Goal: Communication & Community: Answer question/provide support

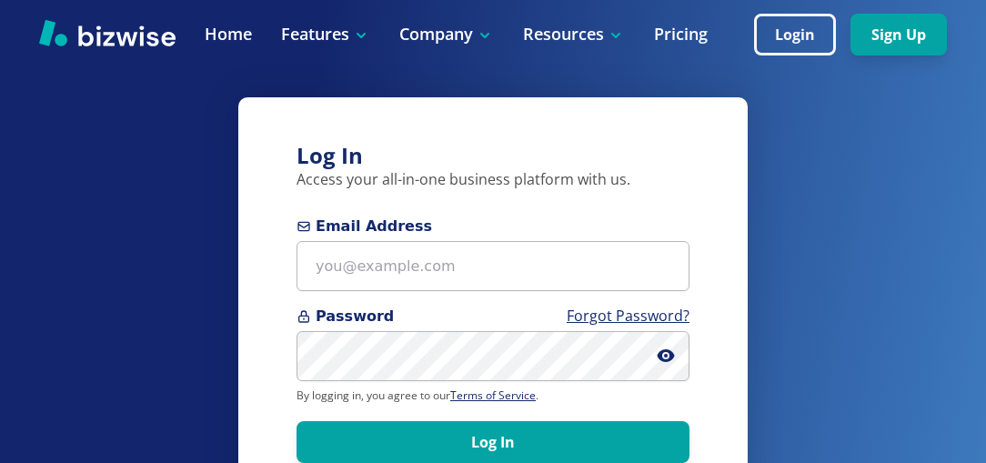
click at [489, 260] on input "Email Address" at bounding box center [492, 266] width 393 height 50
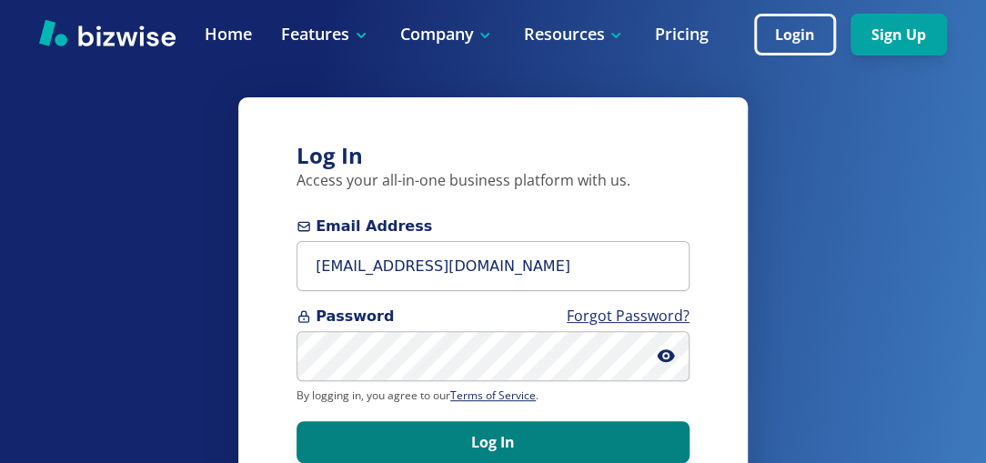
type input "Ericfp@phillipselectricid.com"
click at [442, 428] on button "Log In" at bounding box center [492, 442] width 393 height 42
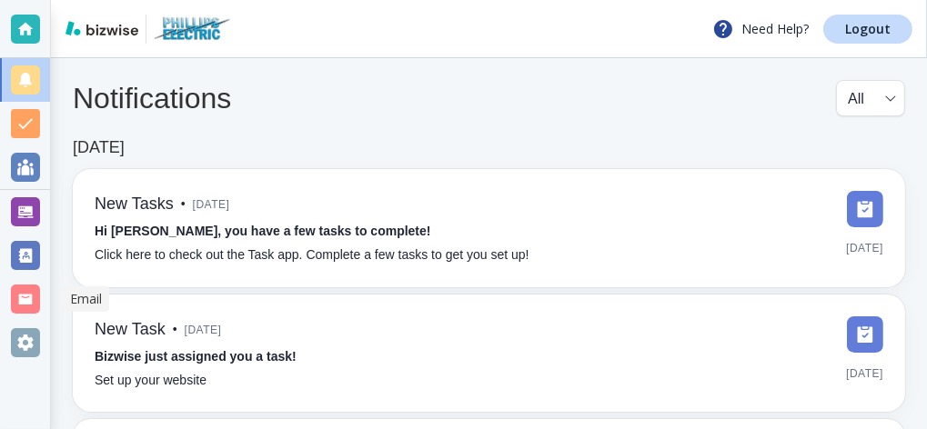
click at [32, 302] on div at bounding box center [25, 299] width 29 height 29
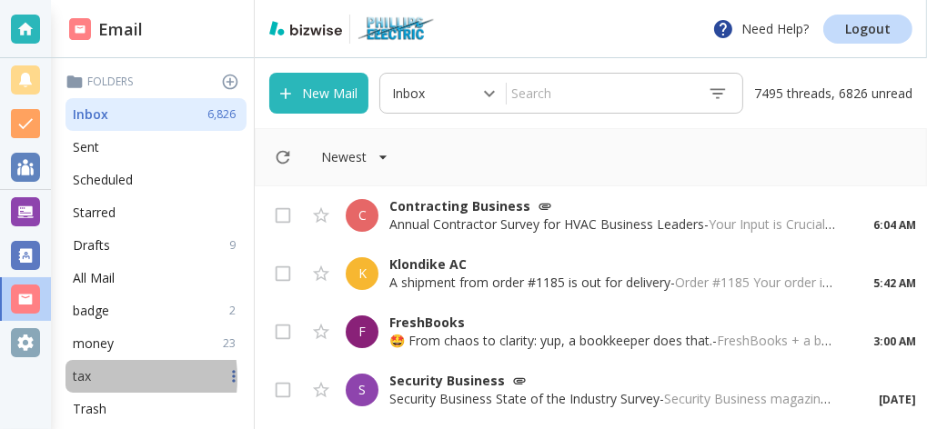
click at [88, 378] on div "tax" at bounding box center [155, 376] width 181 height 33
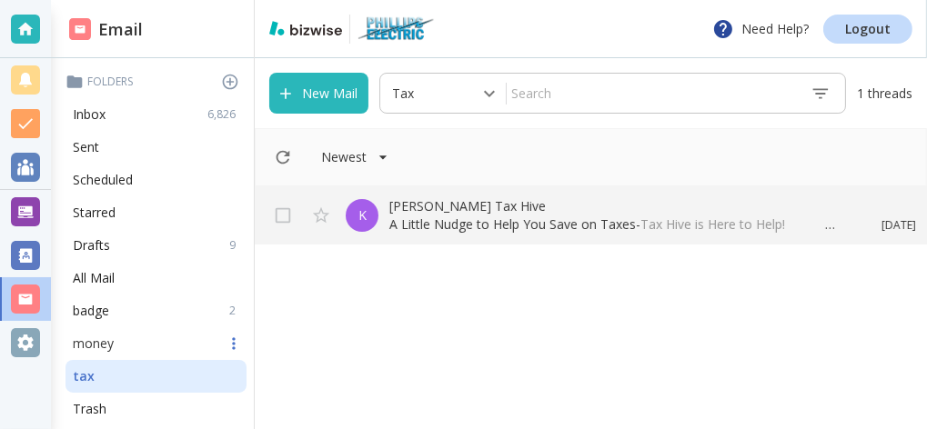
click at [89, 354] on div "money 23" at bounding box center [155, 343] width 181 height 33
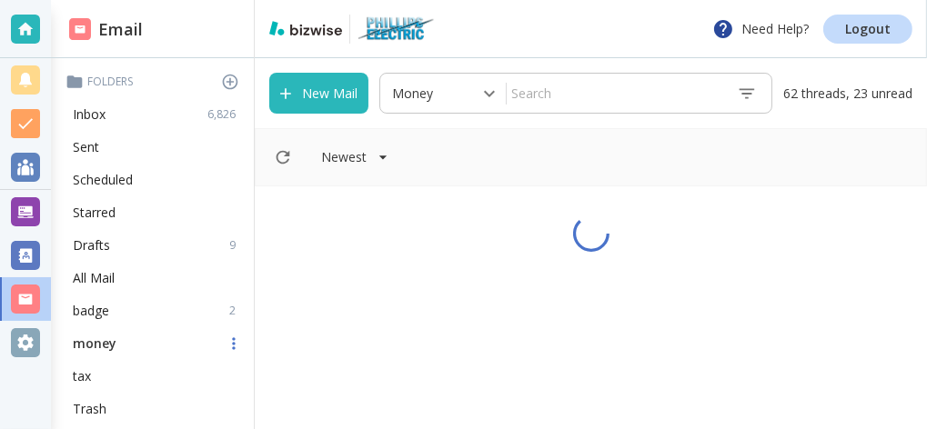
type input "7"
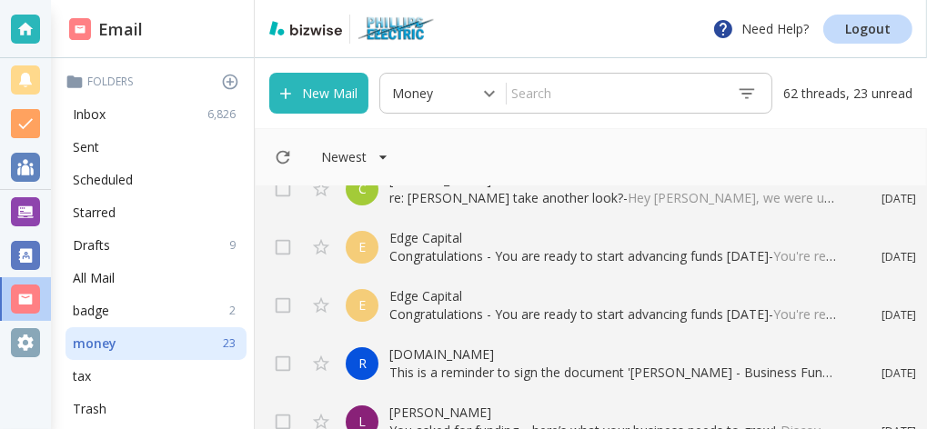
scroll to position [97, 0]
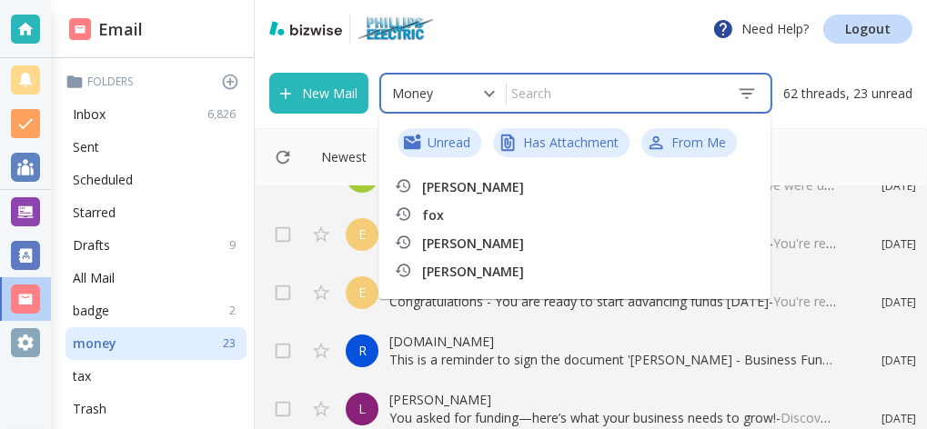
click at [568, 98] on input "text" at bounding box center [613, 93] width 215 height 32
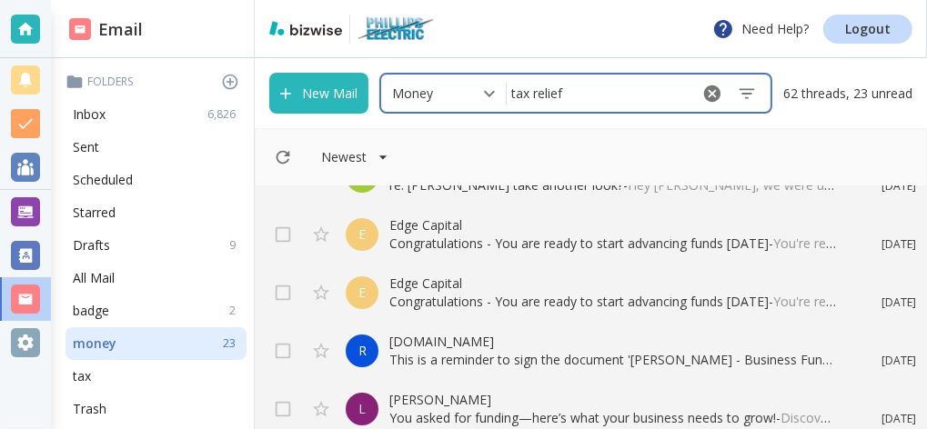
type input "tax relief"
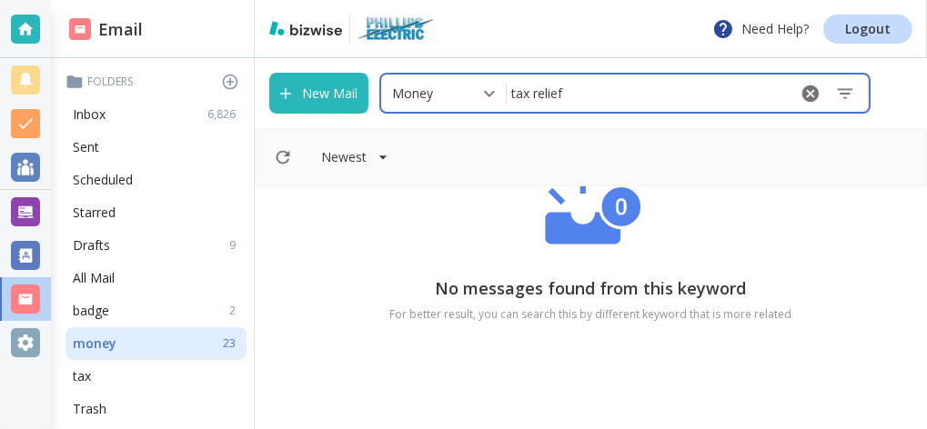
drag, startPoint x: 585, startPoint y: 96, endPoint x: 606, endPoint y: 117, distance: 30.2
click at [606, 109] on input "tax relief" at bounding box center [645, 93] width 279 height 32
drag, startPoint x: 566, startPoint y: 100, endPoint x: 514, endPoint y: 105, distance: 52.0
click at [514, 105] on input "tax relief" at bounding box center [645, 93] width 279 height 32
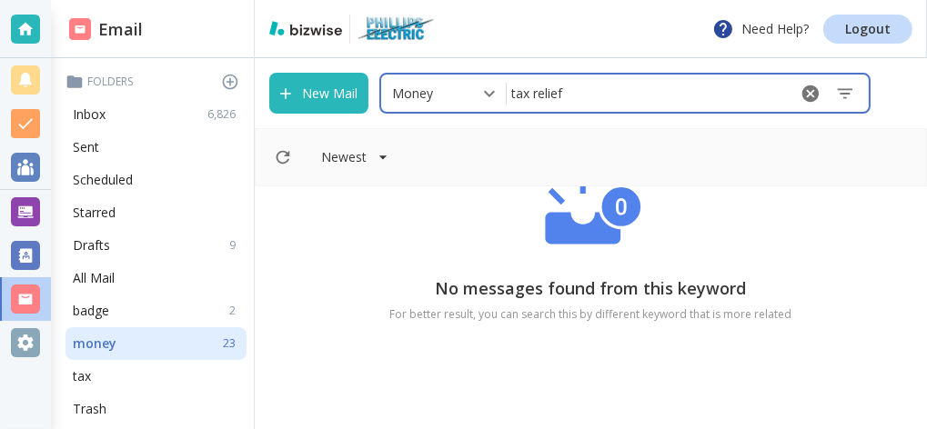
drag, startPoint x: 574, startPoint y: 100, endPoint x: 510, endPoint y: 100, distance: 63.6
click at [510, 100] on input "tax relief" at bounding box center [645, 93] width 279 height 32
click at [487, 0] on body "Need Help? Logout Email Folders Inbox 6,826 Sent Scheduled Starred Drafts 9 All…" at bounding box center [463, 0] width 927 height 0
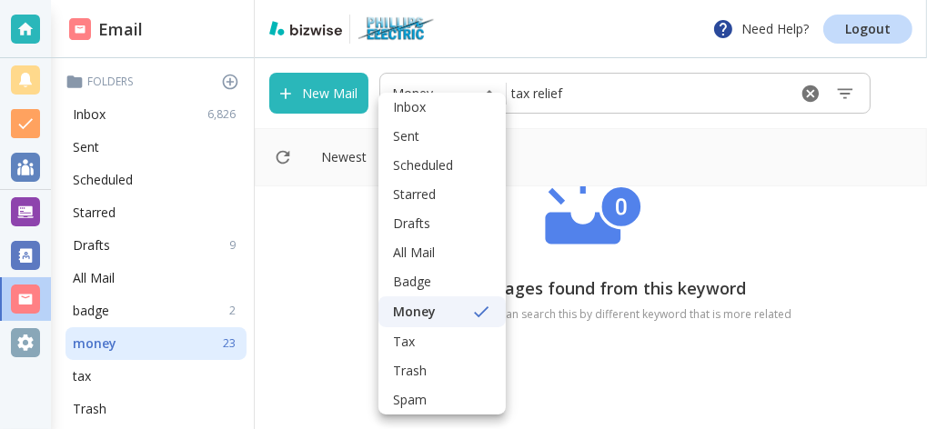
click at [486, 104] on li "Inbox" at bounding box center [441, 107] width 127 height 29
type input "0"
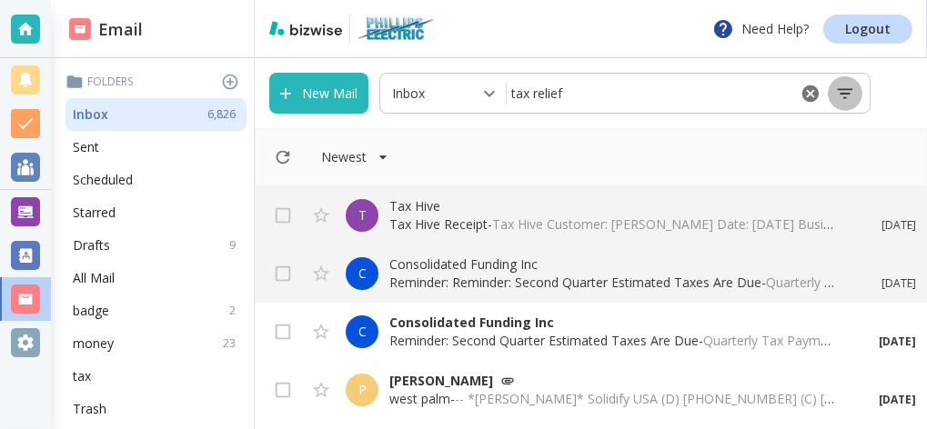
click at [846, 94] on icon "button" at bounding box center [844, 93] width 15 height 10
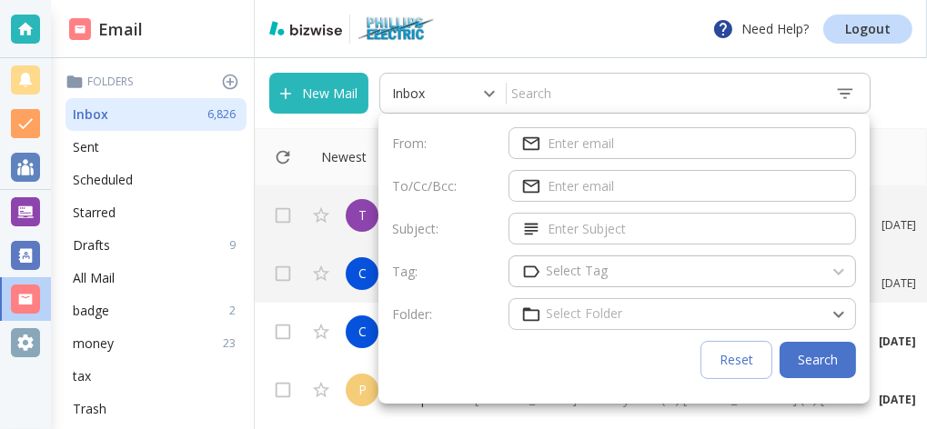
click at [890, 148] on div at bounding box center [463, 214] width 927 height 429
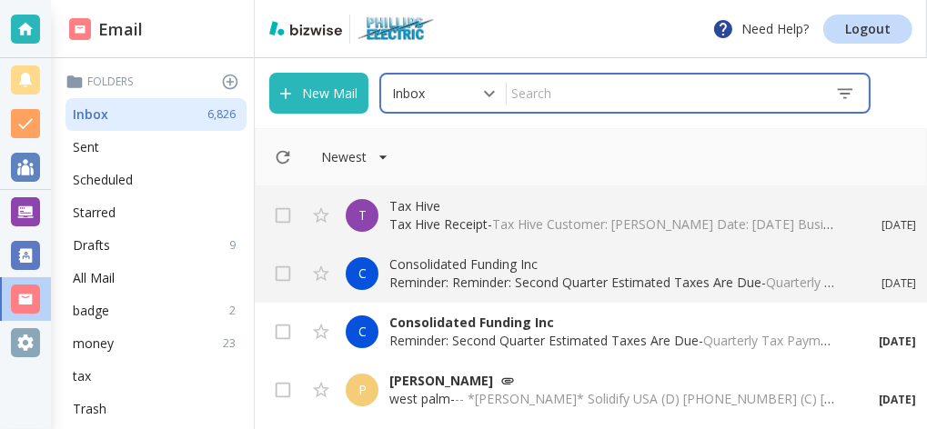
click at [539, 102] on input "text" at bounding box center [663, 93] width 314 height 32
paste input "tax relief"
type input "tax relief"
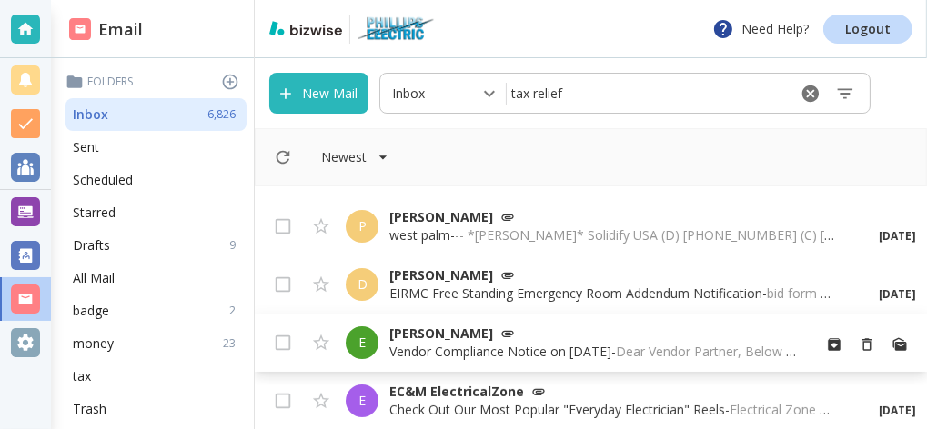
click at [477, 344] on p "Vendor Compliance Notice on [DATE] - Dear Vendor Partner, Below you will find a…" at bounding box center [592, 352] width 406 height 18
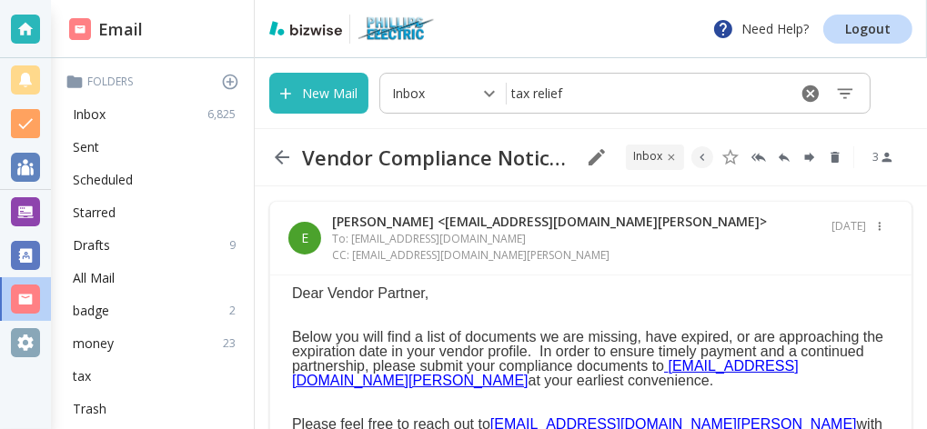
click at [283, 160] on icon "button" at bounding box center [282, 157] width 22 height 22
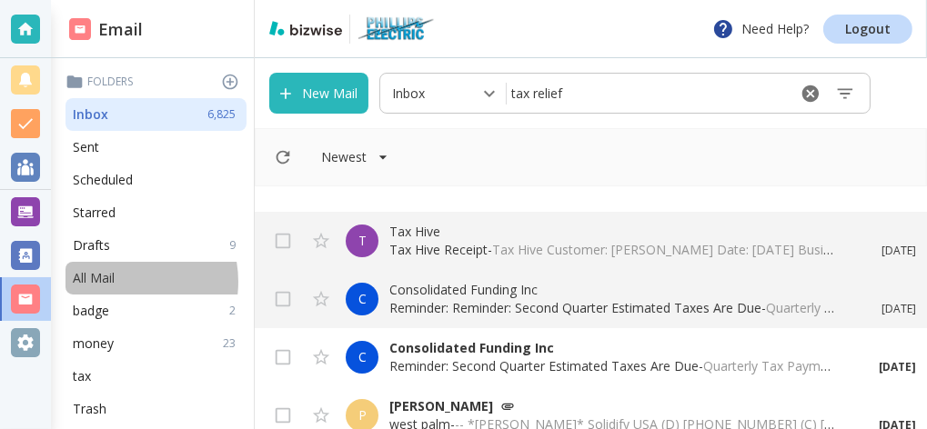
click at [115, 282] on div "All Mail" at bounding box center [155, 278] width 181 height 33
type input "5"
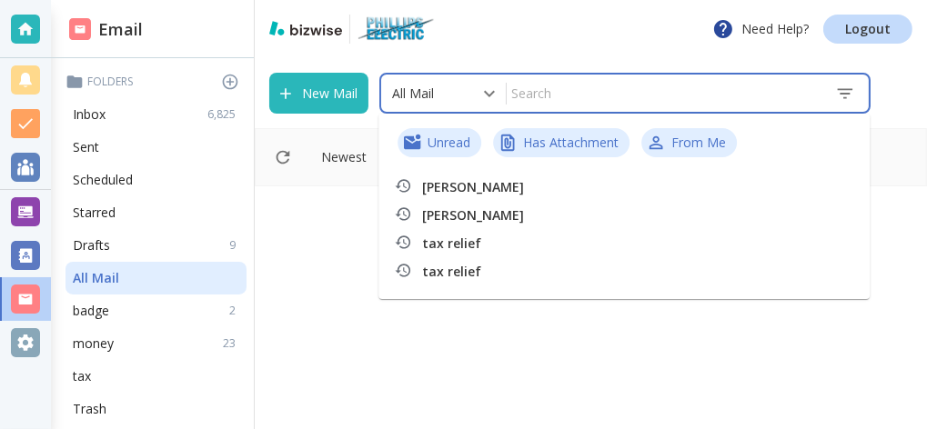
click at [588, 95] on input "text" at bounding box center [663, 93] width 314 height 32
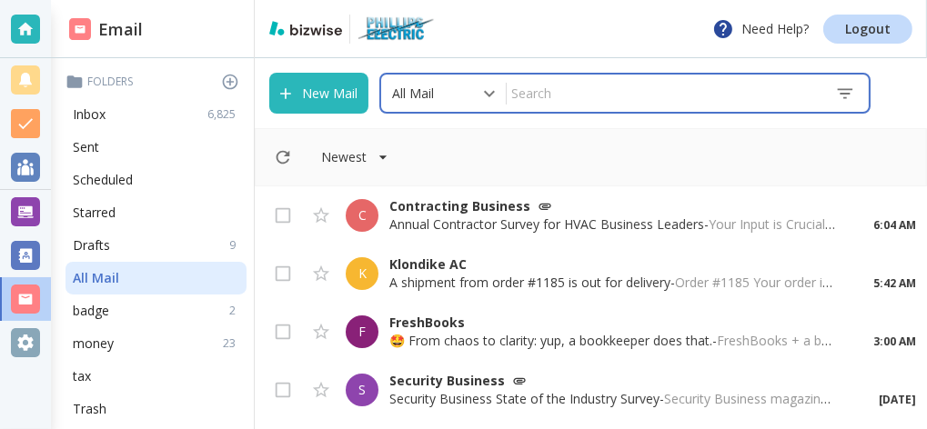
paste input "tax relief"
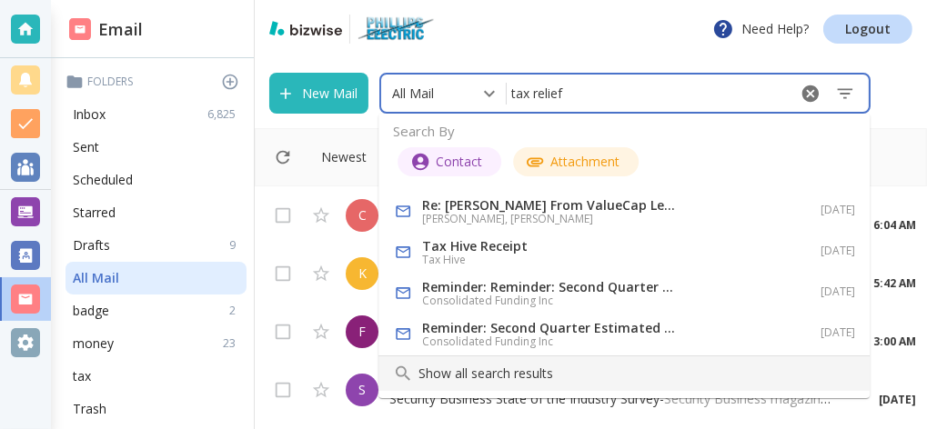
click at [512, 369] on p "Show all search results" at bounding box center [636, 374] width 436 height 18
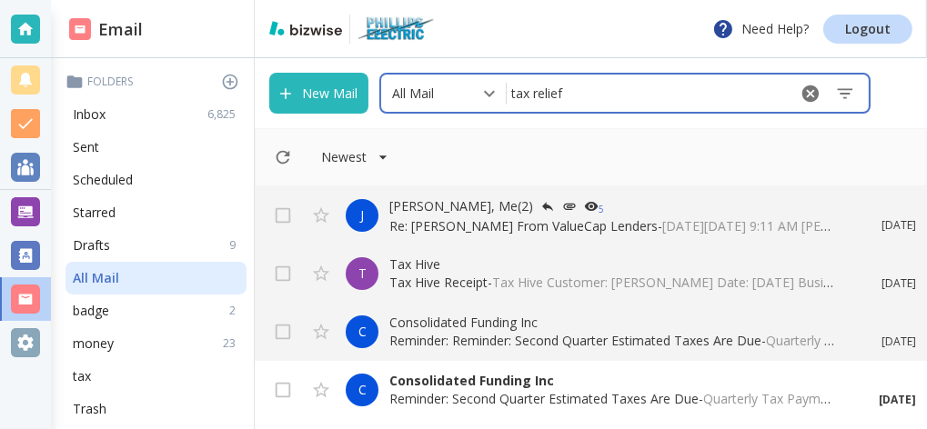
click at [587, 89] on input "tax relief" at bounding box center [645, 93] width 279 height 32
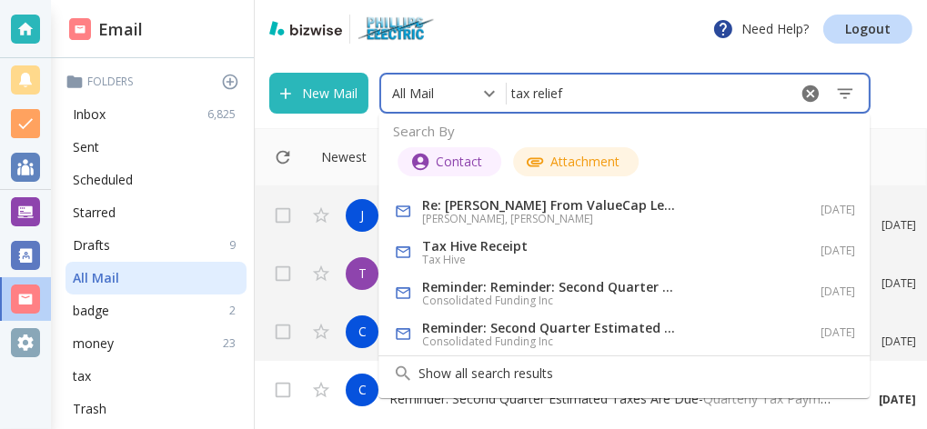
click at [587, 89] on input "tax relief" at bounding box center [645, 93] width 279 height 32
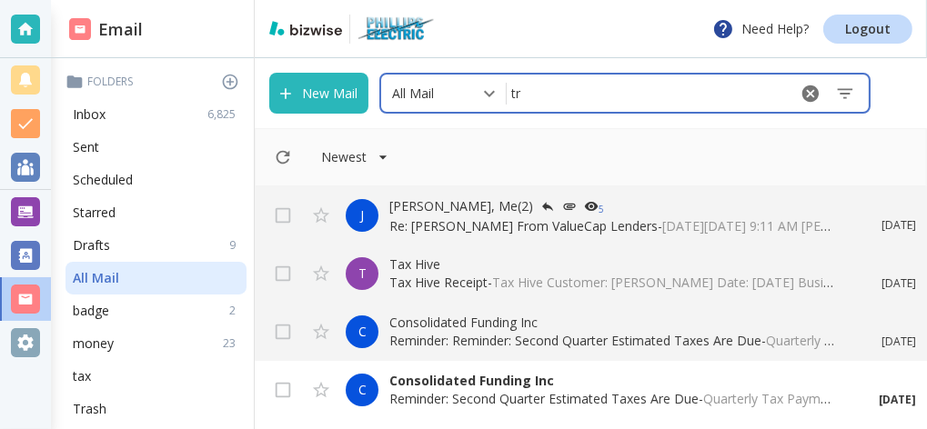
type input "tra"
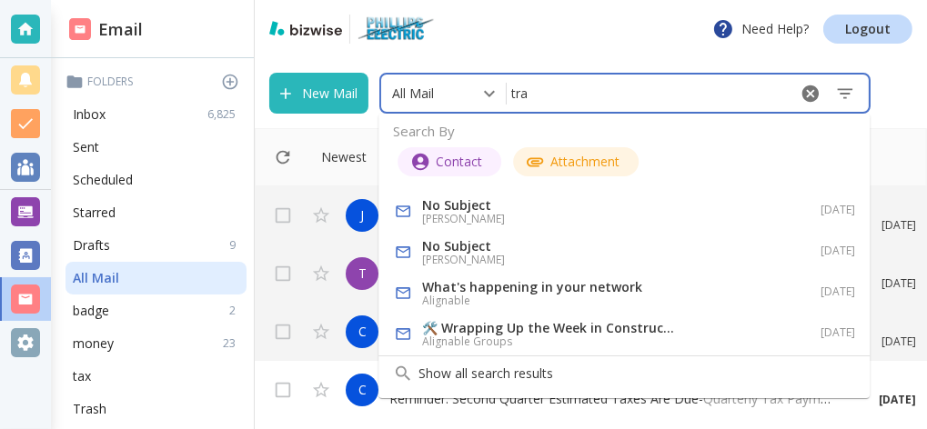
click at [475, 214] on h6 "[PERSON_NAME]" at bounding box center [549, 219] width 255 height 15
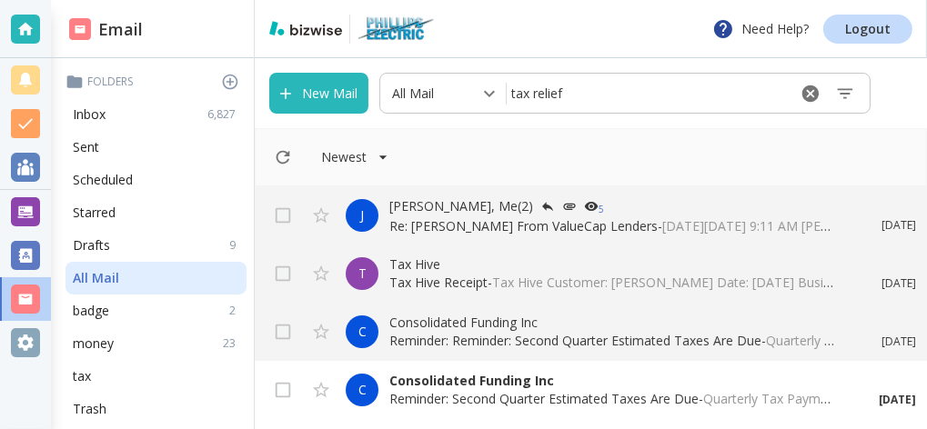
click at [606, 96] on input "tax relief" at bounding box center [645, 93] width 279 height 32
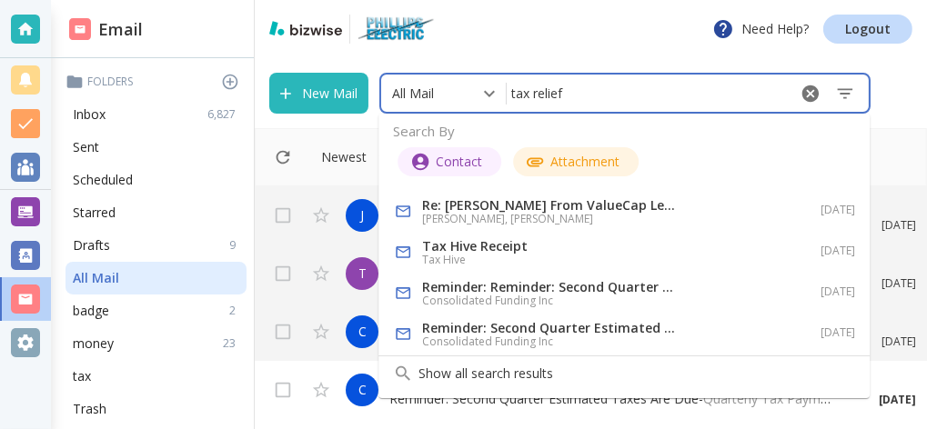
click at [606, 96] on input "tax relief" at bounding box center [645, 93] width 279 height 32
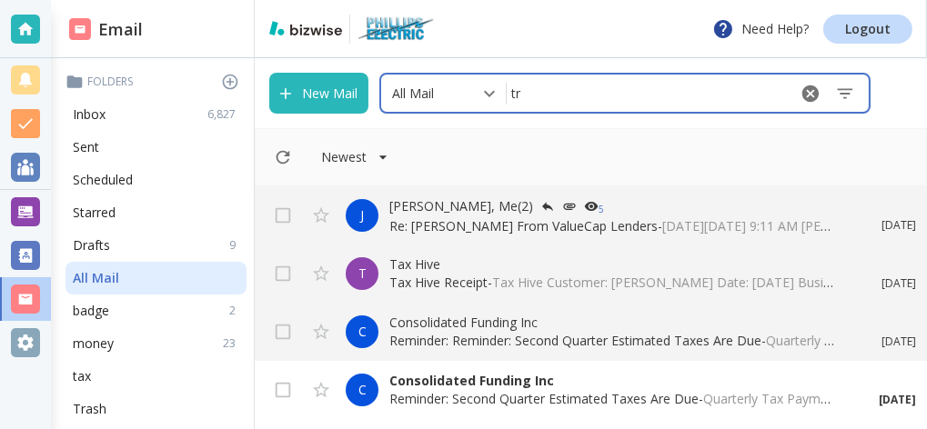
type input "tra"
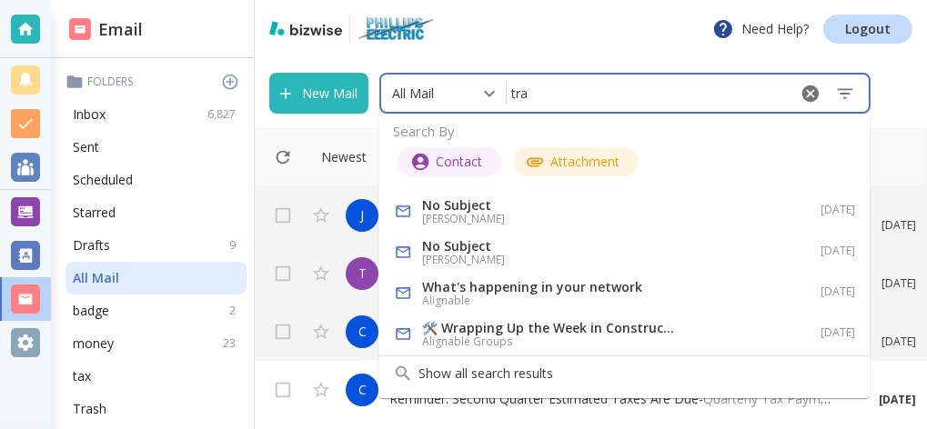
click at [479, 251] on p "No Subject" at bounding box center [549, 246] width 255 height 18
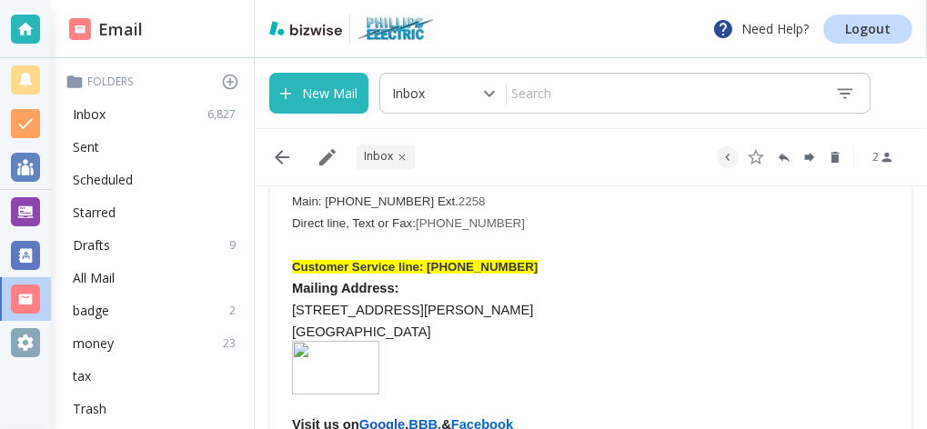
scroll to position [163, 0]
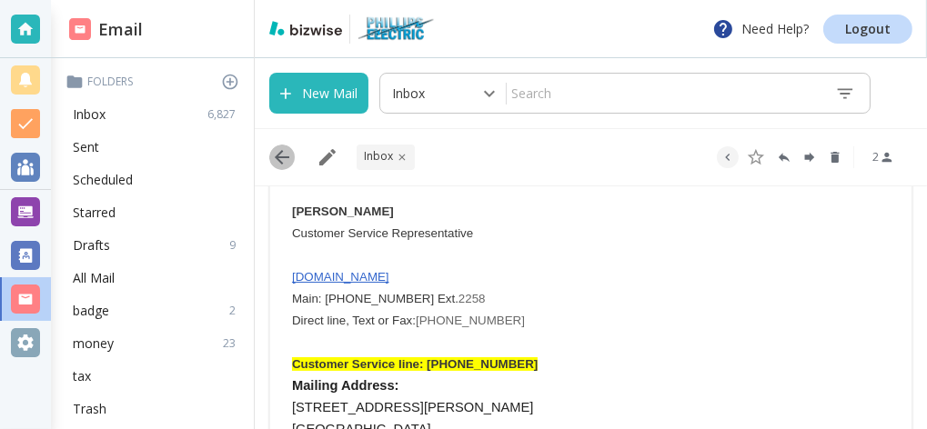
click at [286, 159] on icon "button" at bounding box center [282, 157] width 22 height 22
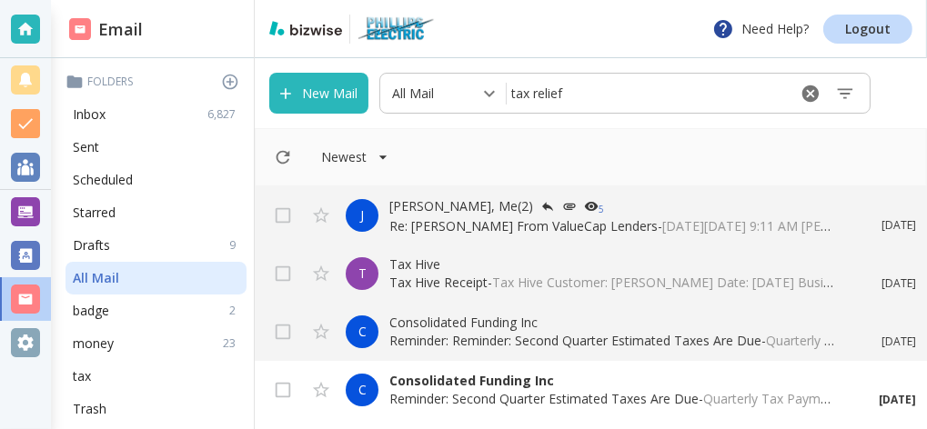
click at [582, 91] on input "tax relief" at bounding box center [645, 93] width 279 height 32
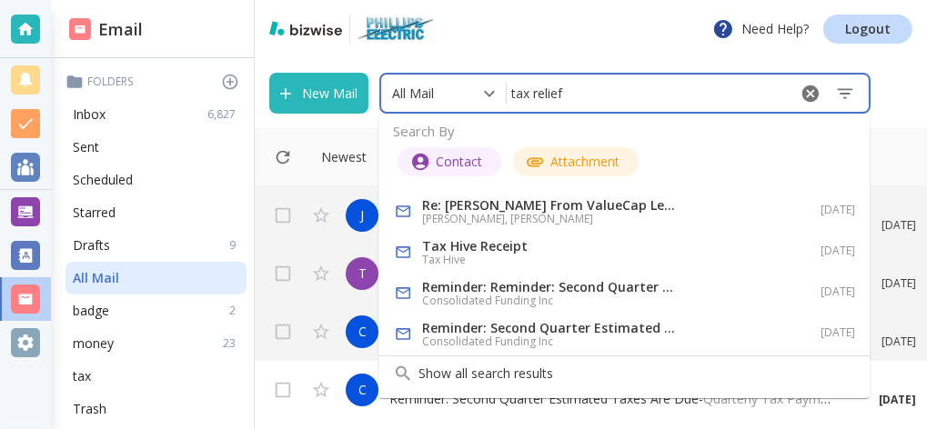
click at [582, 91] on input "tax relief" at bounding box center [645, 93] width 279 height 32
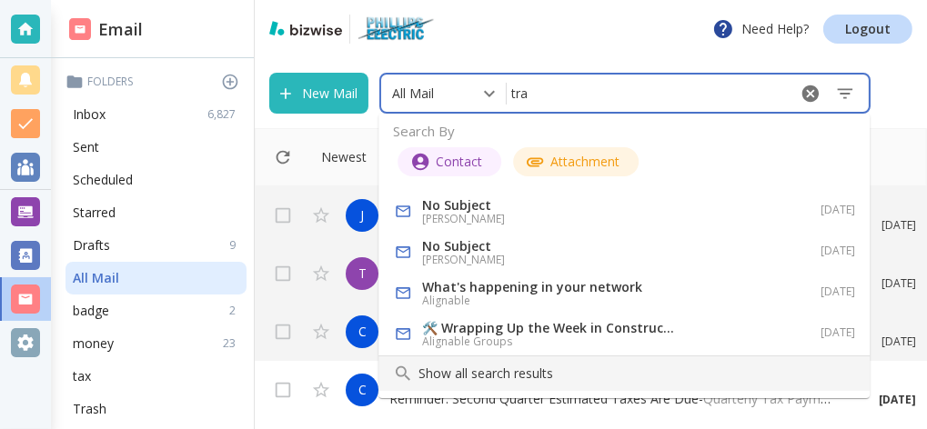
click at [464, 373] on p "Show all search results" at bounding box center [636, 374] width 436 height 18
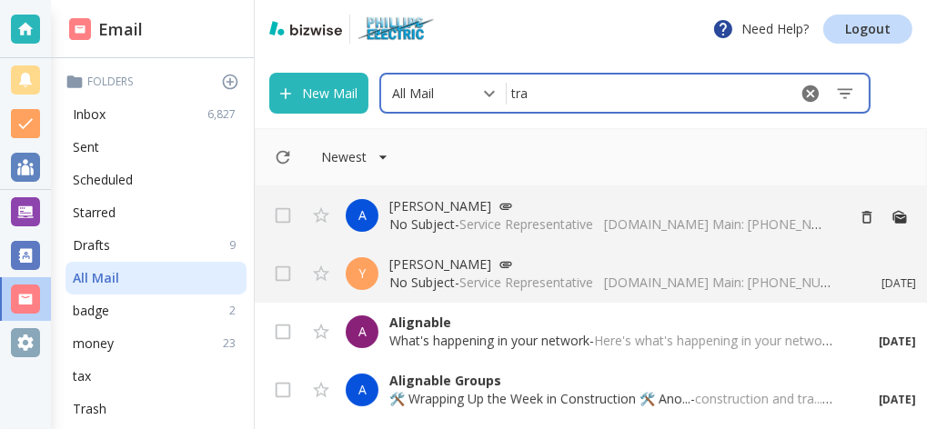
type input "tra"
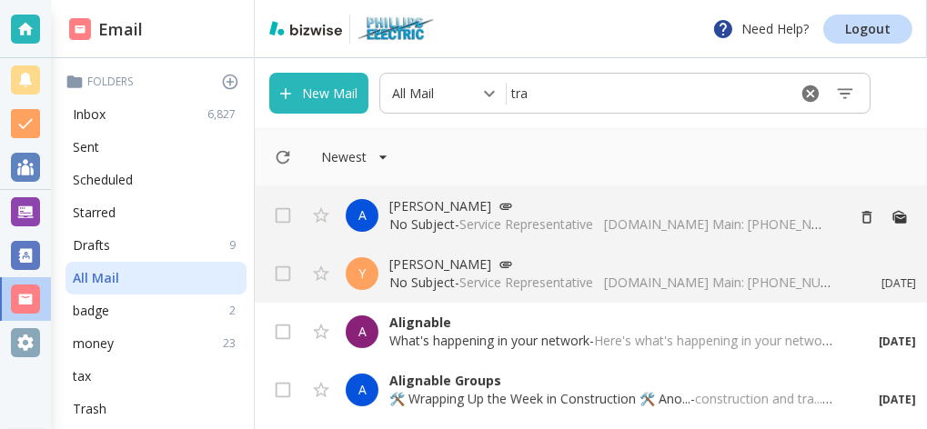
click at [473, 209] on p "[PERSON_NAME]" at bounding box center [608, 206] width 439 height 18
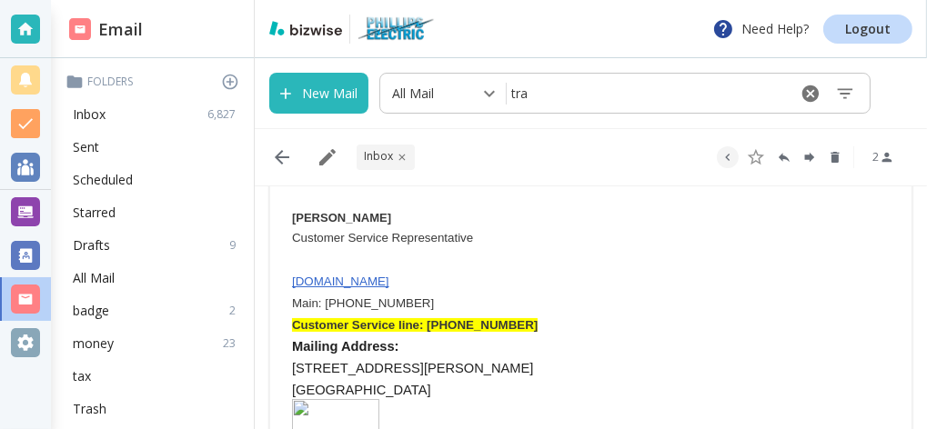
scroll to position [195, 0]
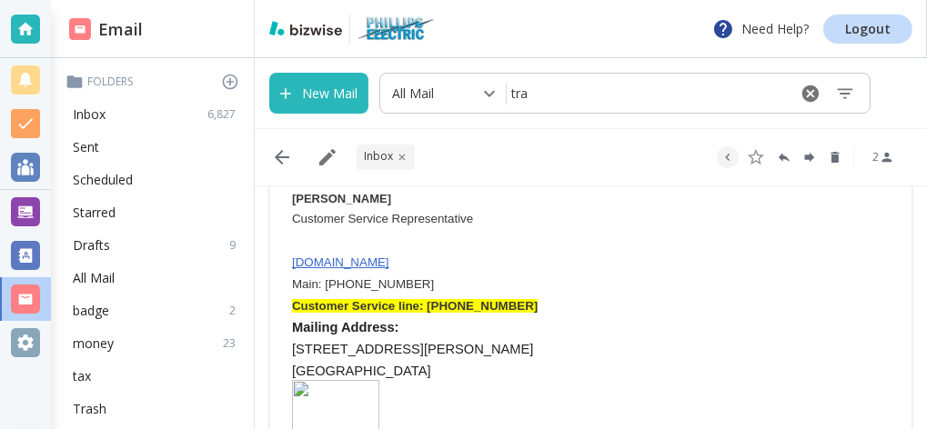
click at [303, 261] on span "[DOMAIN_NAME]" at bounding box center [340, 262] width 97 height 14
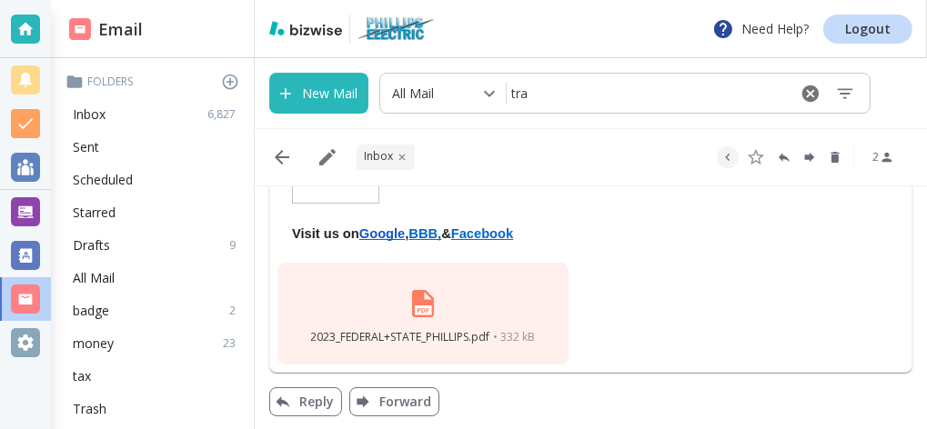
scroll to position [430, 0]
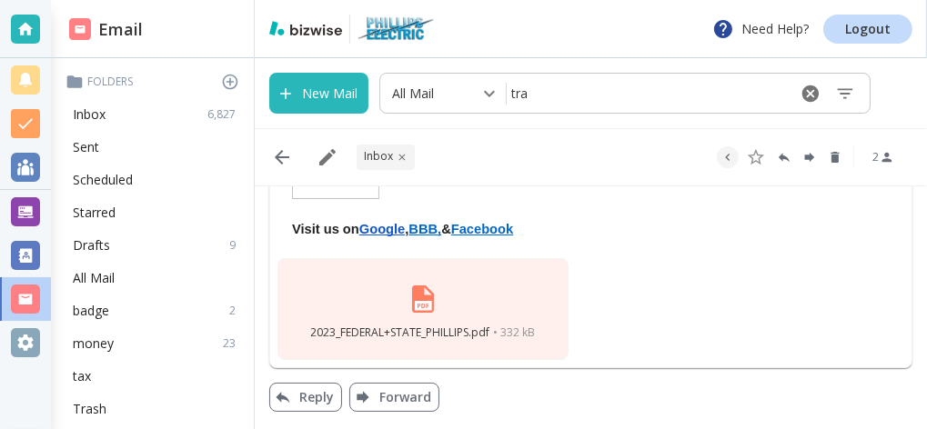
click at [489, 229] on span "Facebook" at bounding box center [482, 229] width 62 height 15
click at [382, 230] on span "Google" at bounding box center [381, 229] width 45 height 15
click at [502, 228] on span "Facebook" at bounding box center [482, 229] width 62 height 15
click at [297, 102] on button "New Mail" at bounding box center [318, 93] width 99 height 41
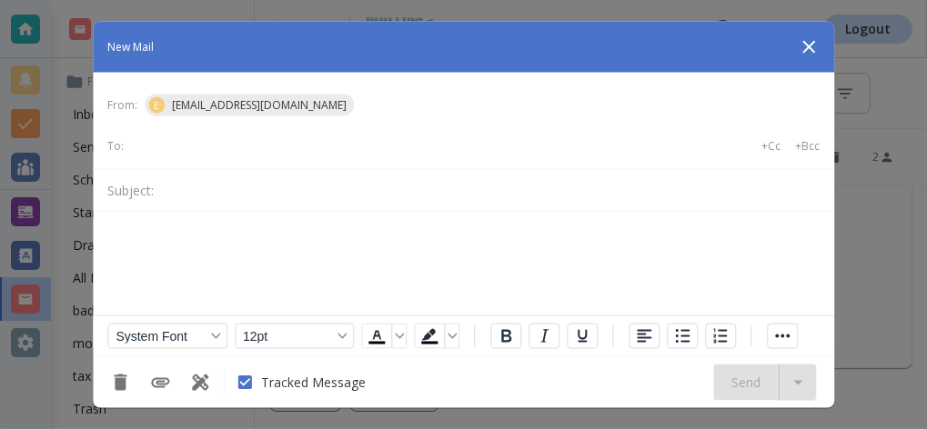
click at [203, 145] on input "text" at bounding box center [204, 145] width 146 height 25
type input "[EMAIL_ADDRESS][DOMAIN_NAME]"
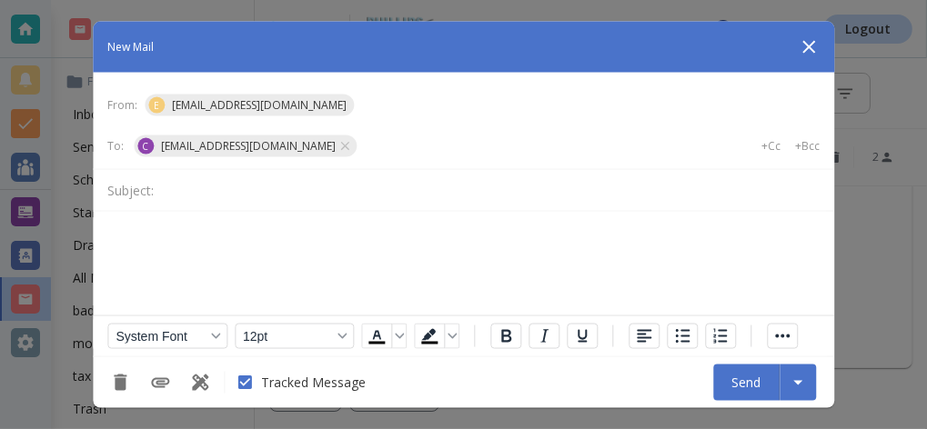
click at [251, 190] on input "text" at bounding box center [490, 190] width 658 height 26
type input "case# 634755"
click at [185, 237] on p "Rich Text Area. Press ALT-0 for help." at bounding box center [462, 243] width 712 height 20
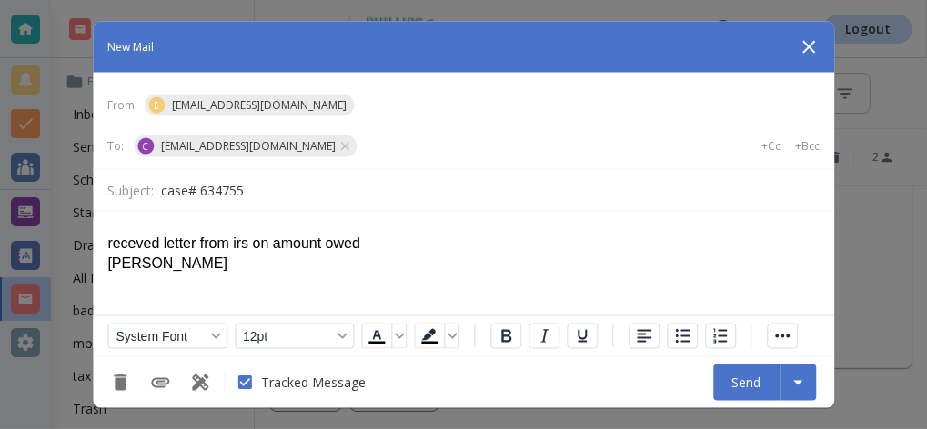
click at [742, 378] on button "Send" at bounding box center [746, 382] width 66 height 36
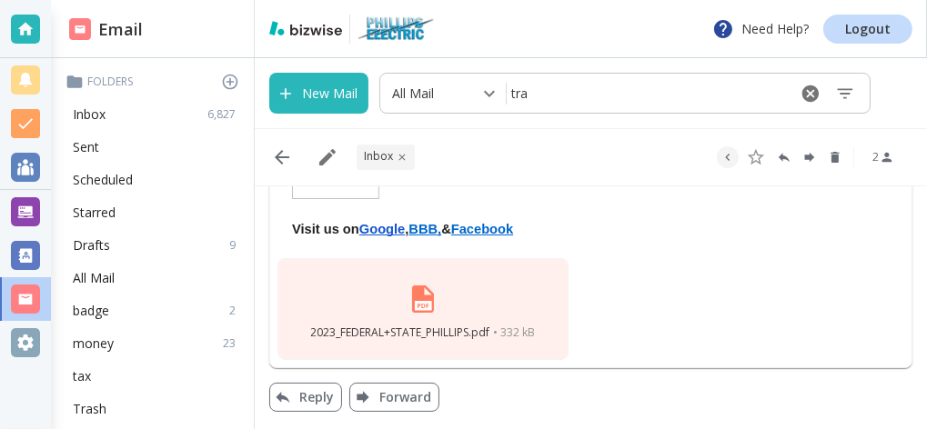
type input "0"
